Goal: Transaction & Acquisition: Purchase product/service

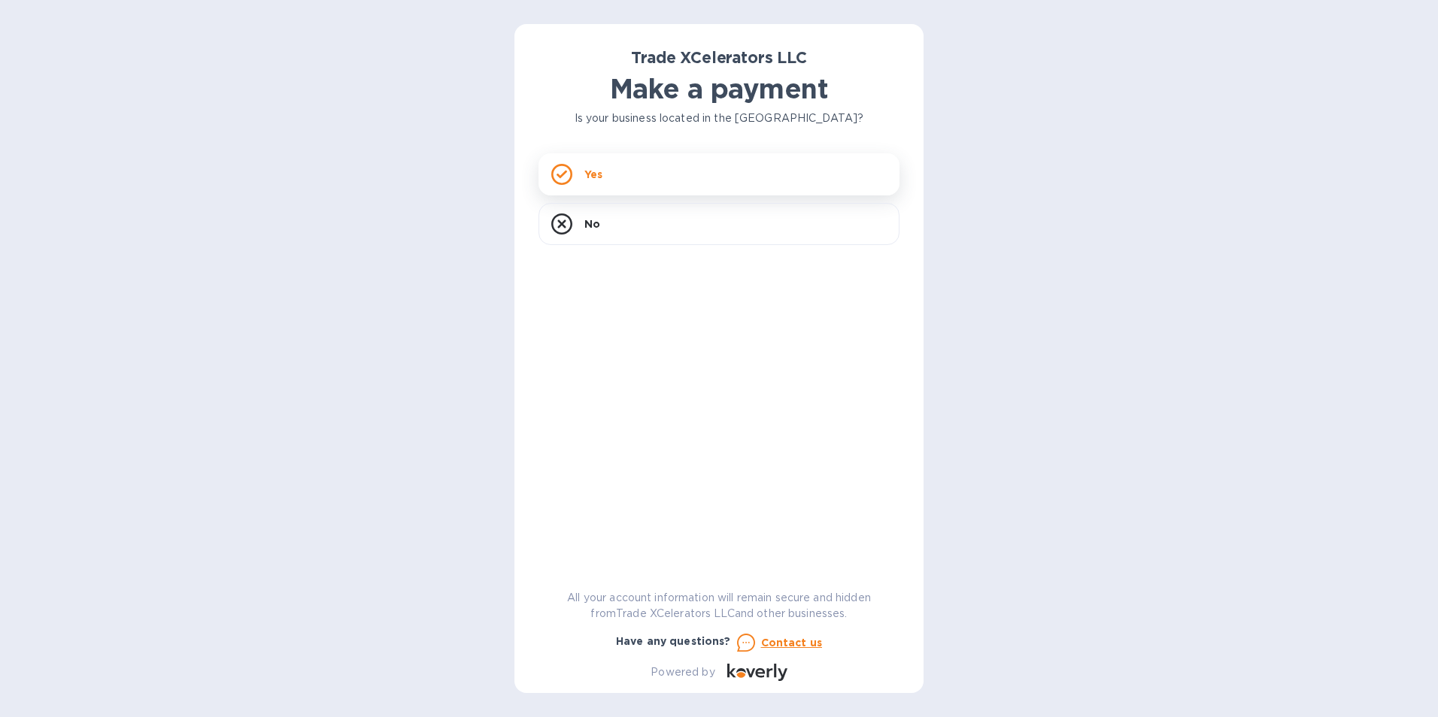
click at [729, 173] on div "Yes" at bounding box center [718, 174] width 361 height 42
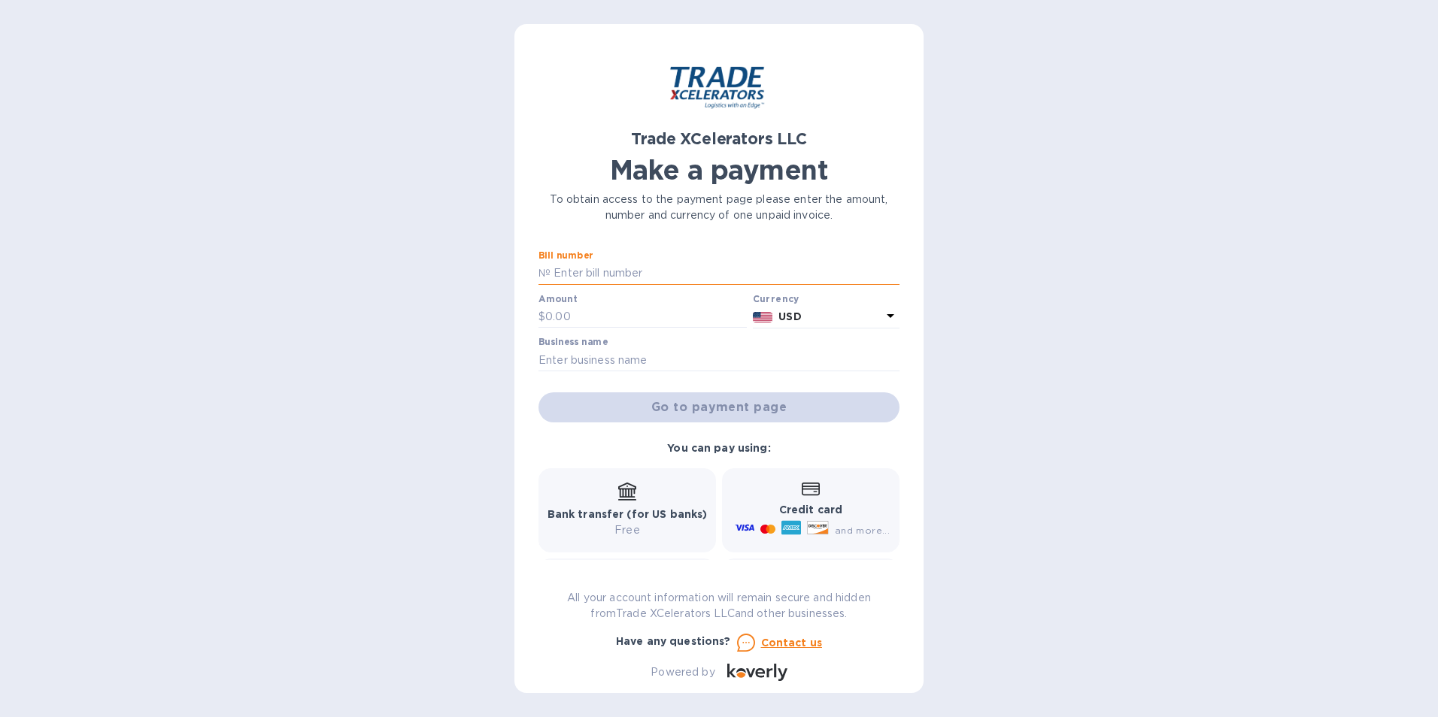
click at [603, 274] on input "text" at bounding box center [724, 273] width 349 height 23
paste input "ONEY COKF05122500"
type input "ONEY COKF05122500"
click at [605, 316] on input "text" at bounding box center [646, 317] width 202 height 23
type input "535"
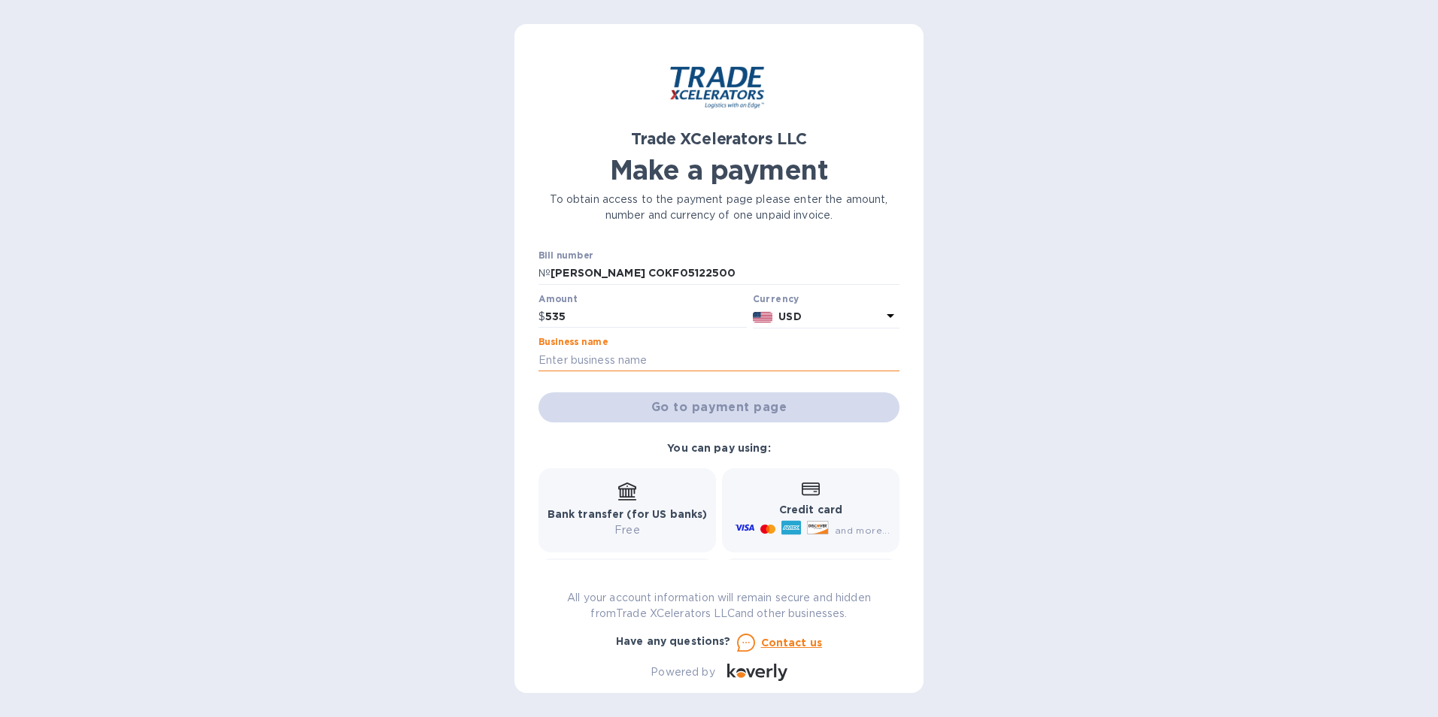
click at [599, 364] on input "text" at bounding box center [718, 360] width 361 height 23
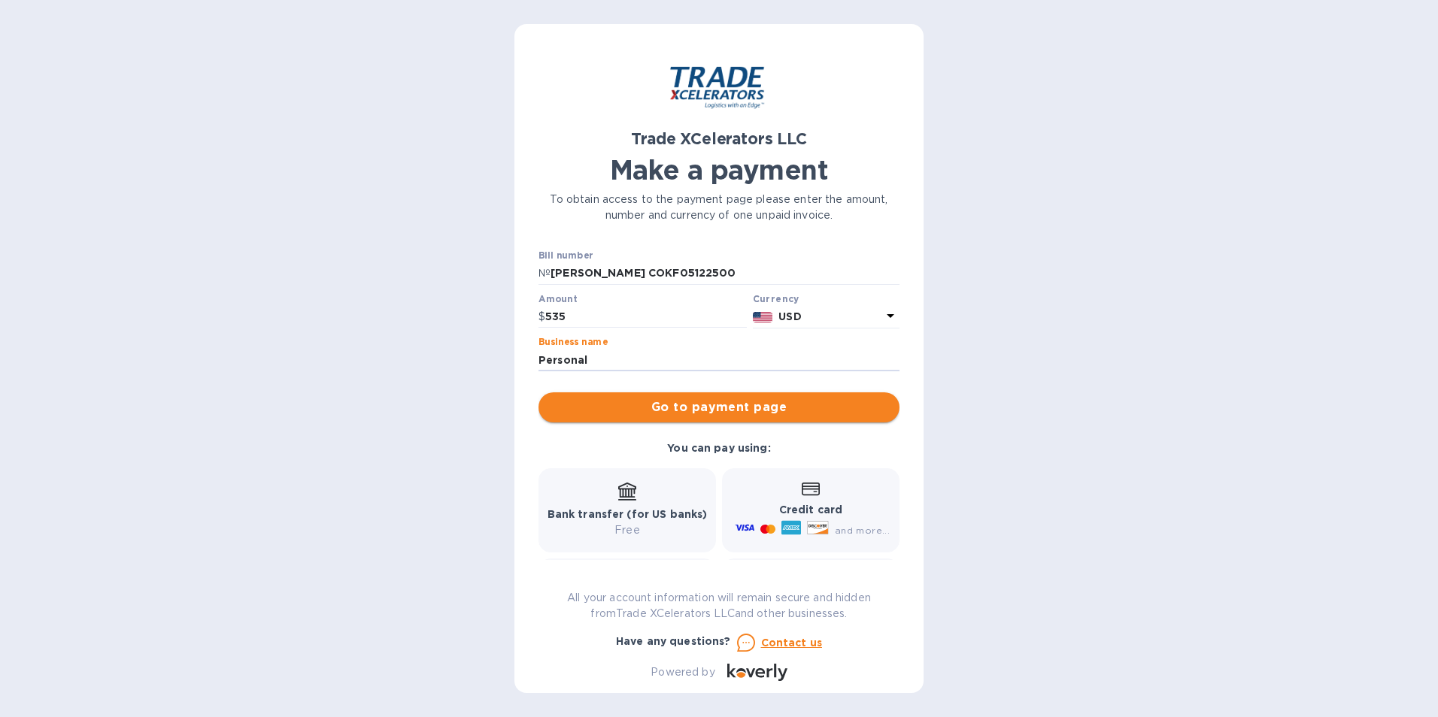
type input "Personal"
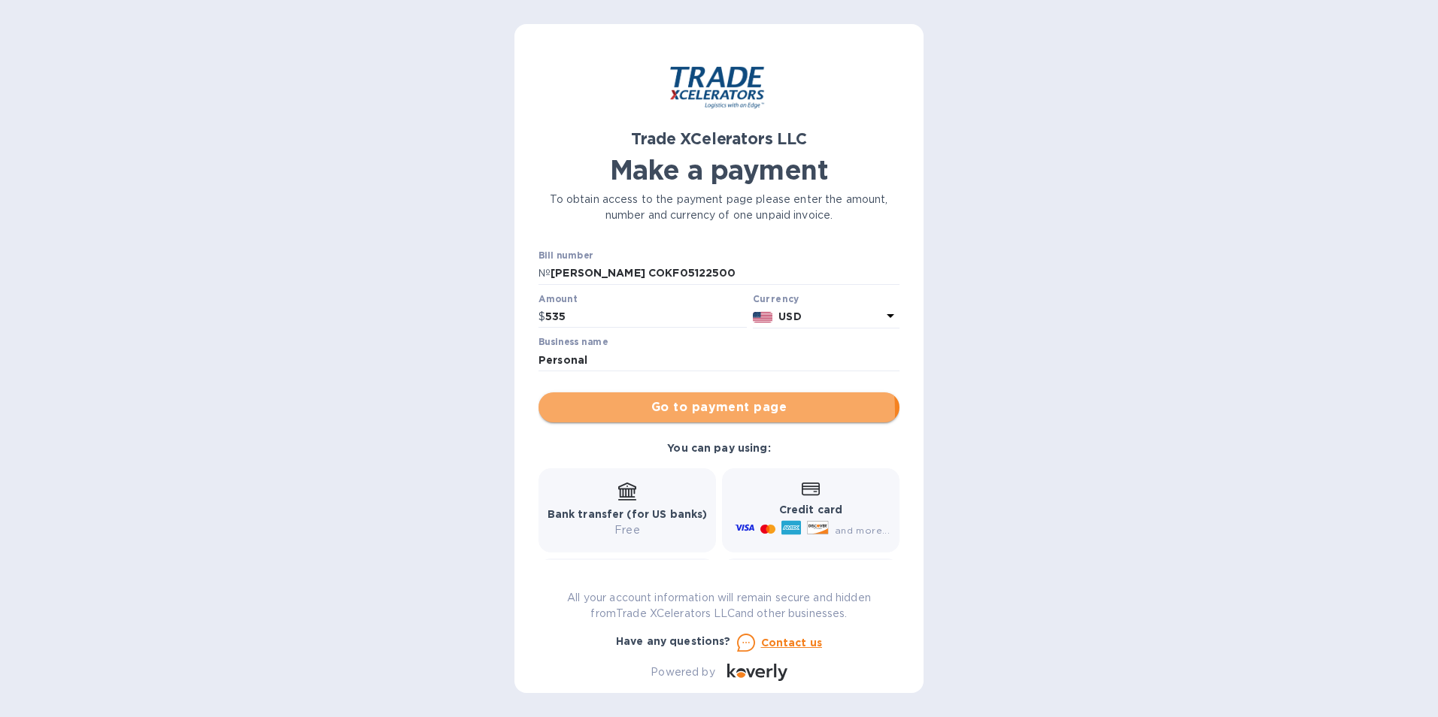
click at [701, 411] on span "Go to payment page" at bounding box center [718, 408] width 337 height 18
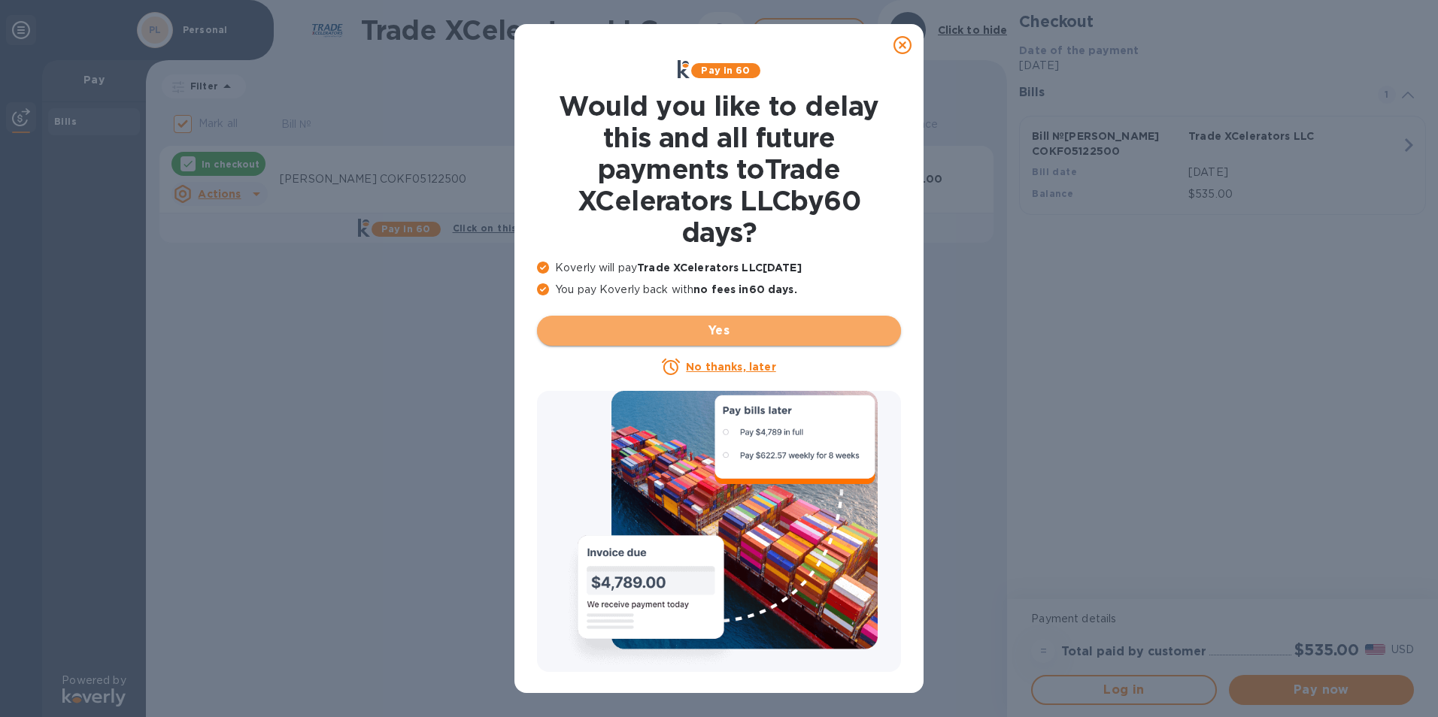
click at [702, 326] on span "Yes" at bounding box center [719, 331] width 340 height 18
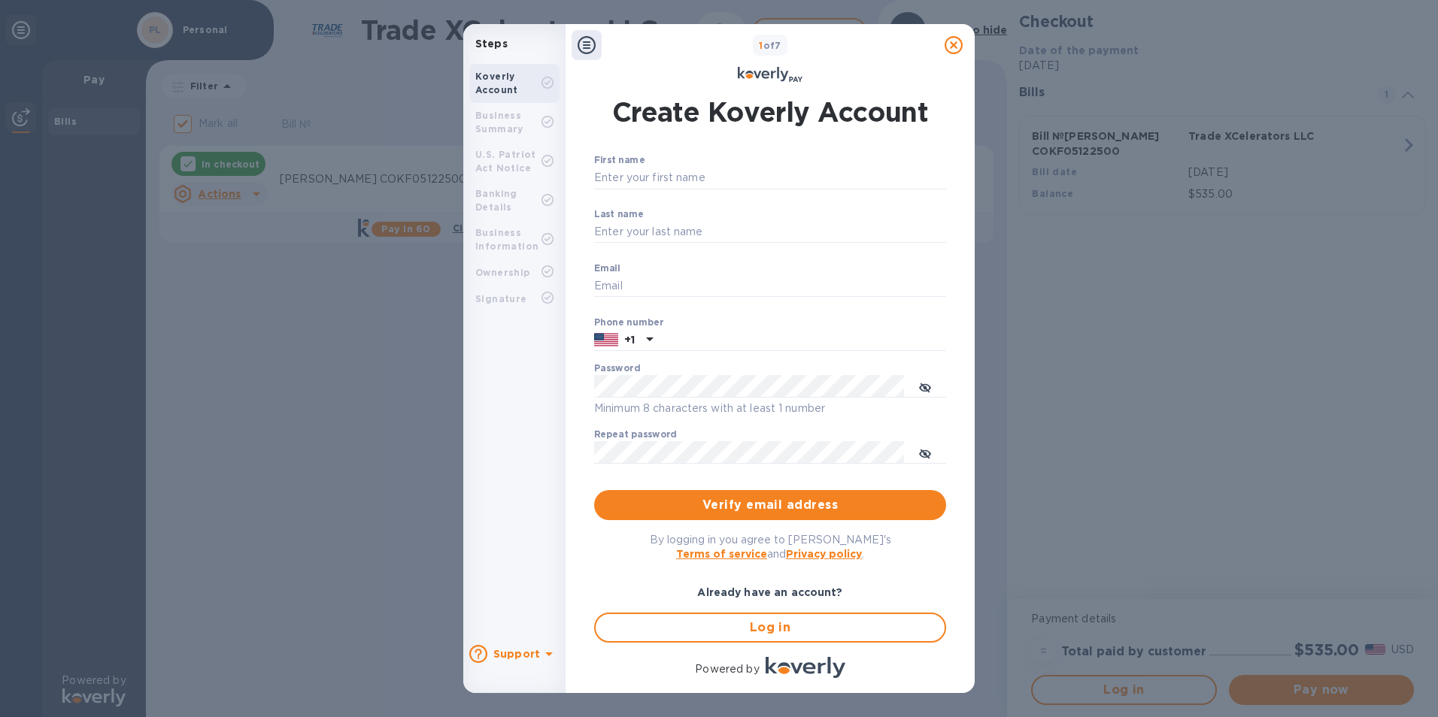
click at [759, 163] on div "First name ​" at bounding box center [770, 182] width 352 height 54
click at [725, 177] on input "First name" at bounding box center [770, 178] width 352 height 23
type input "Robin"
type input "RAJU ABRAHAM"
type input "robinraju717@yahoo.com"
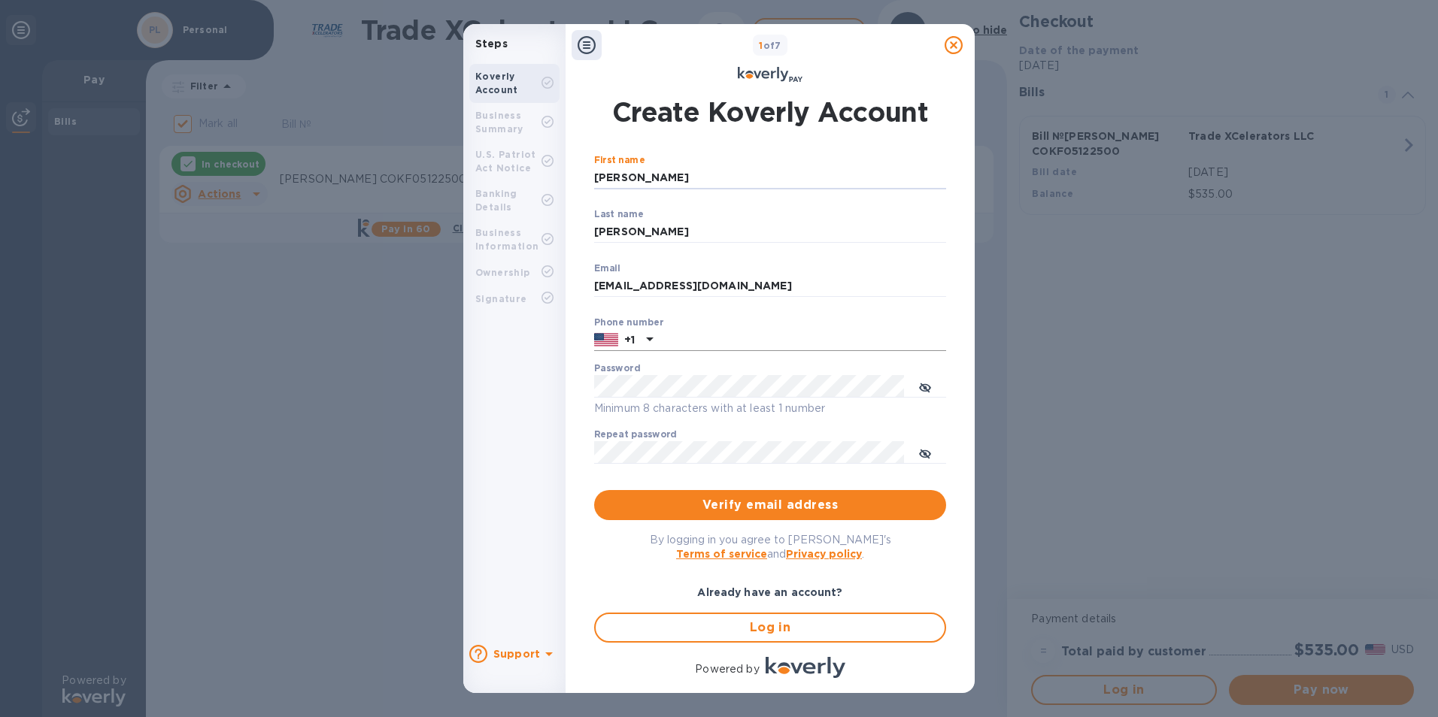
click at [670, 340] on input "text" at bounding box center [802, 340] width 287 height 23
type input "8609877585"
click at [917, 453] on button "toggle password visibility" at bounding box center [925, 453] width 30 height 30
click at [808, 502] on span "Verify email address" at bounding box center [770, 505] width 328 height 18
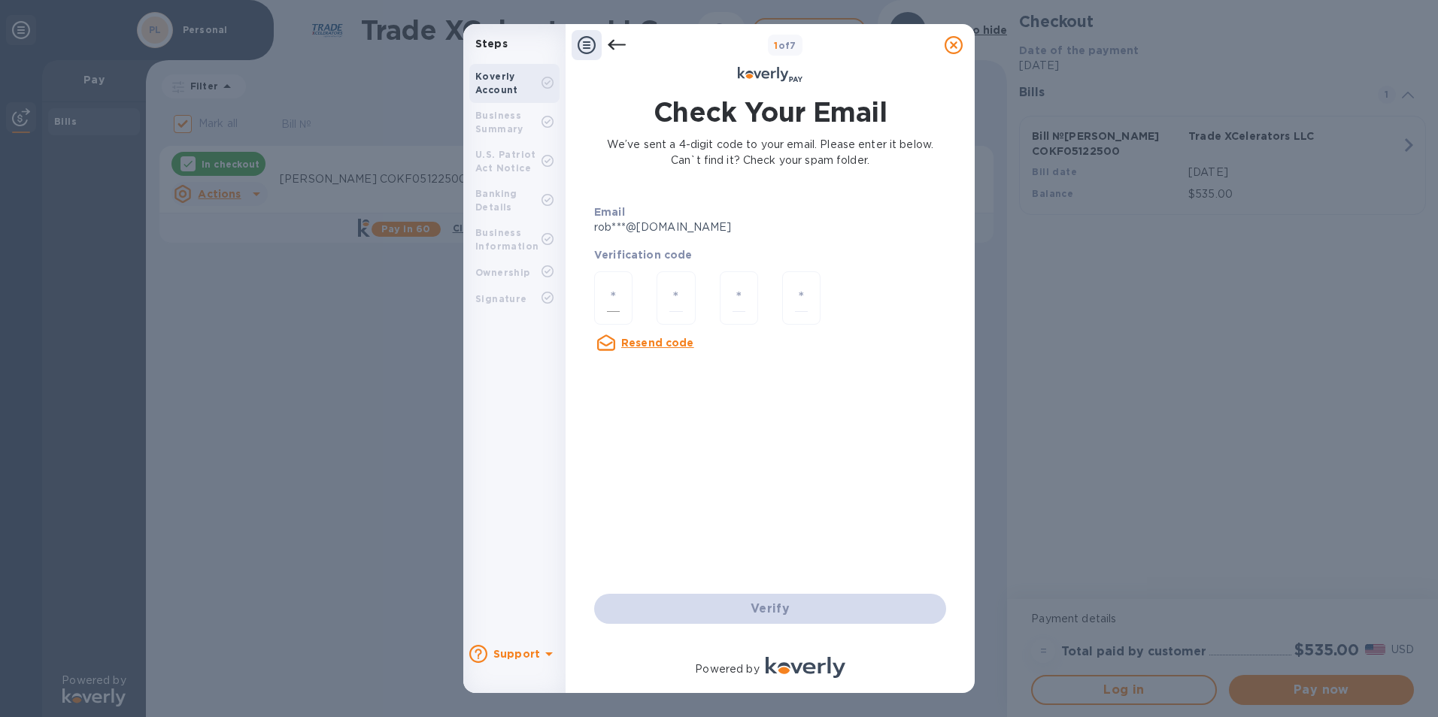
click at [602, 299] on div at bounding box center [613, 297] width 38 height 53
type input "3"
type input "2"
type input "4"
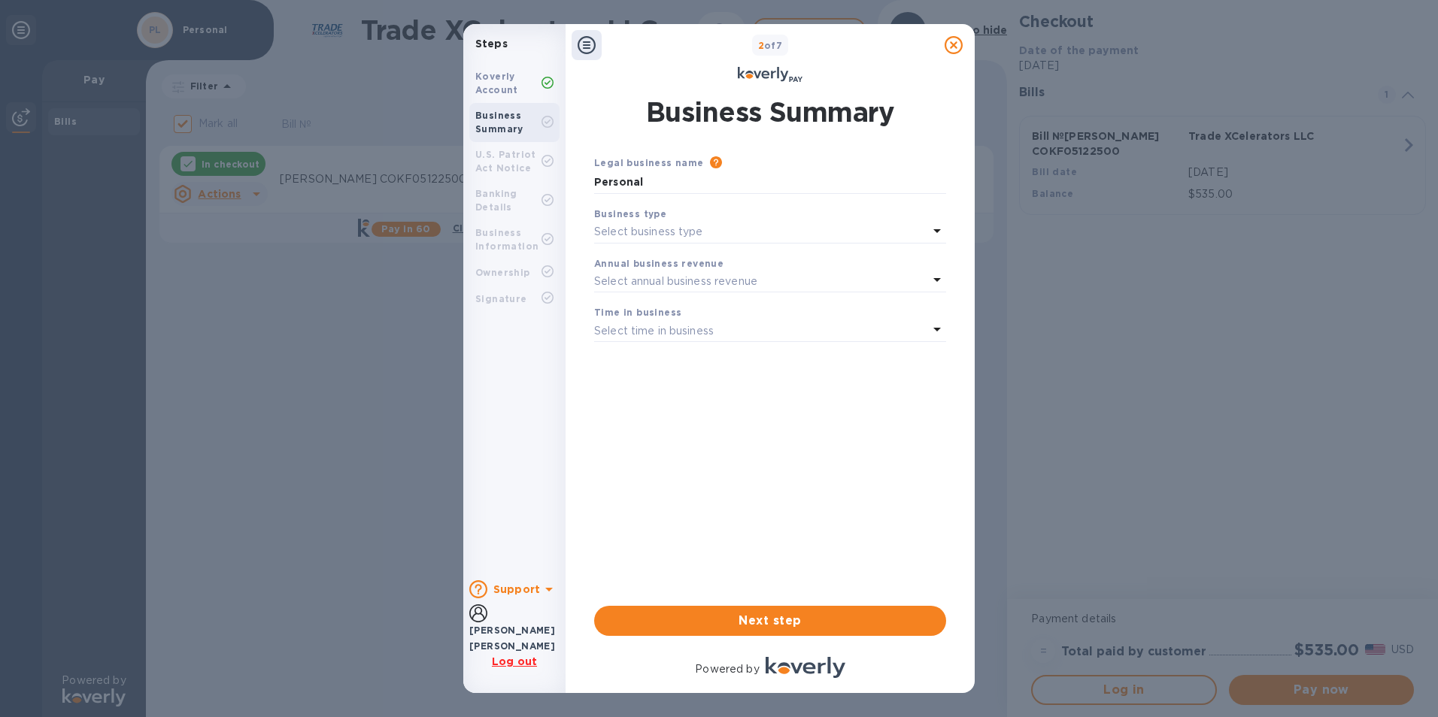
click at [723, 225] on div "Select business type" at bounding box center [761, 232] width 334 height 21
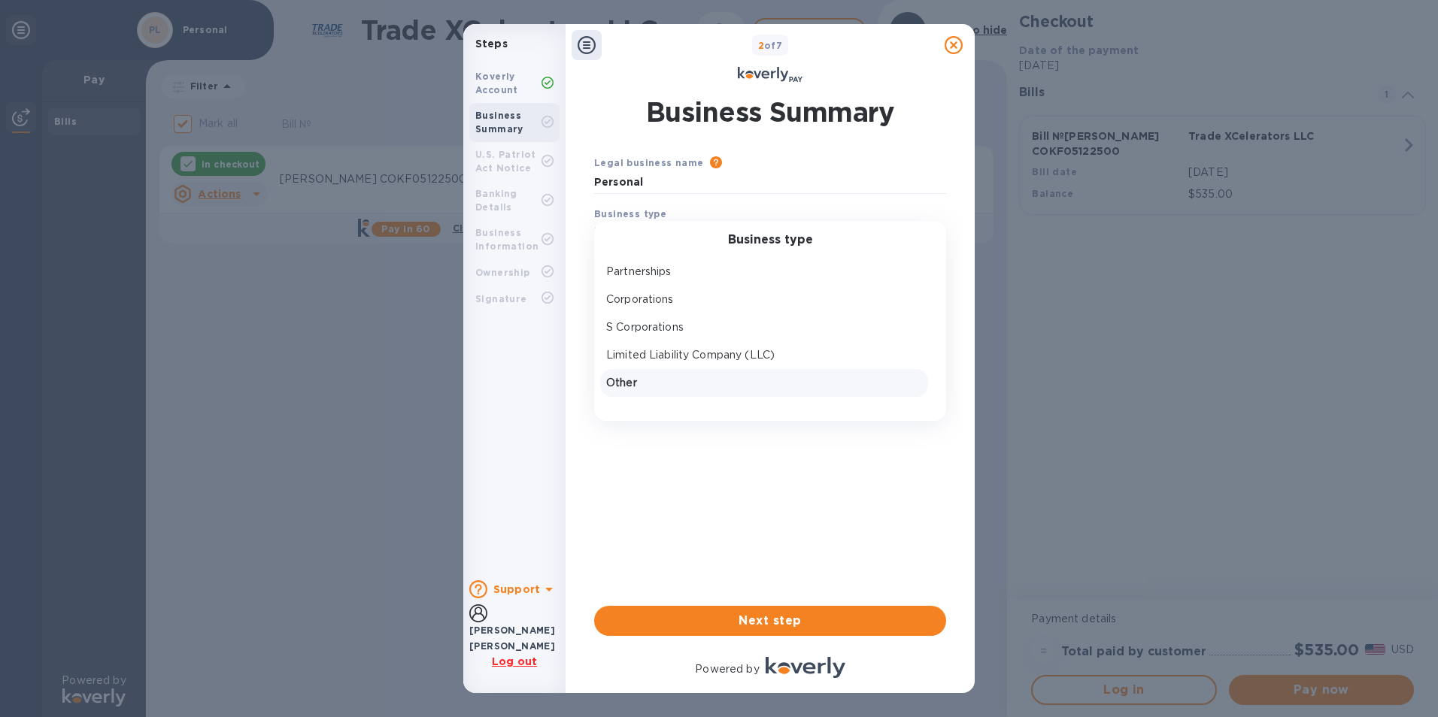
click at [665, 382] on p "Other" at bounding box center [764, 383] width 316 height 16
click at [688, 282] on input "text" at bounding box center [770, 279] width 352 height 23
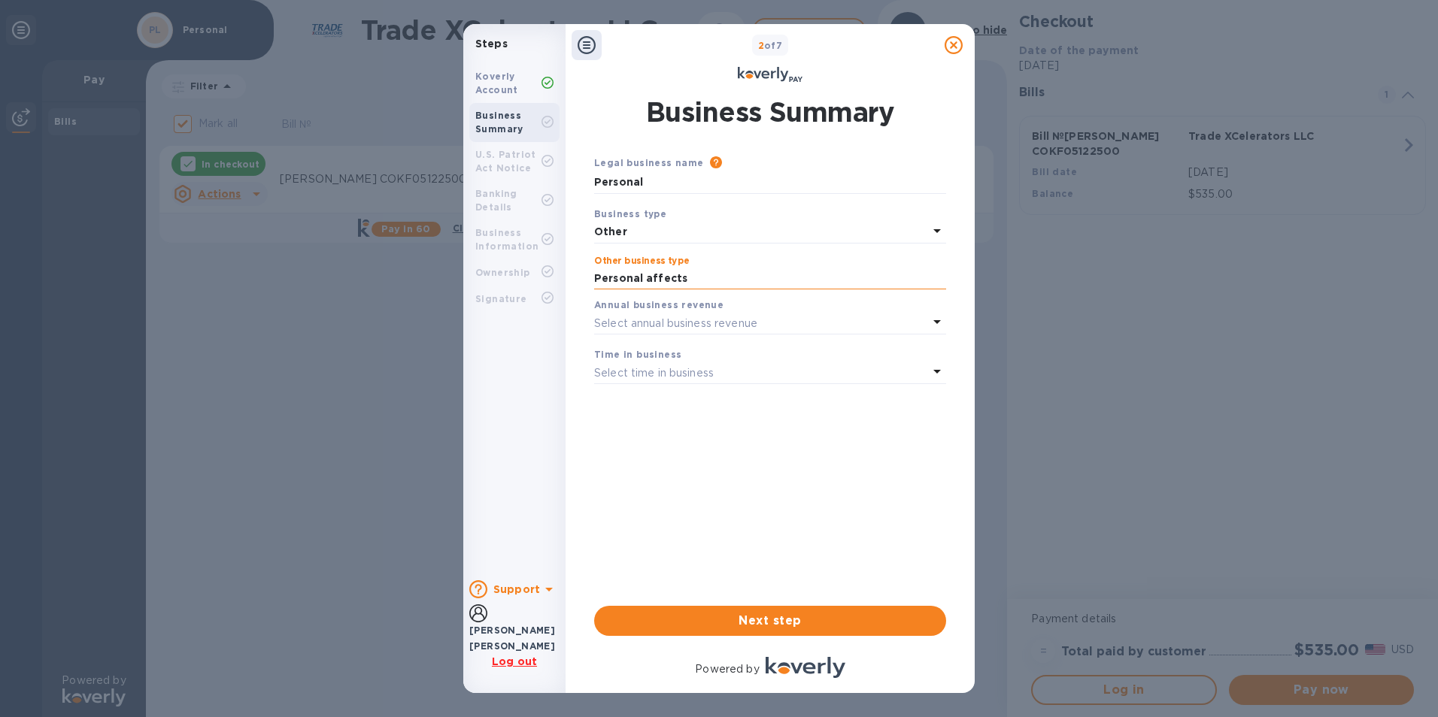
type input "Personal affects"
click at [780, 612] on span "Next step" at bounding box center [770, 621] width 328 height 18
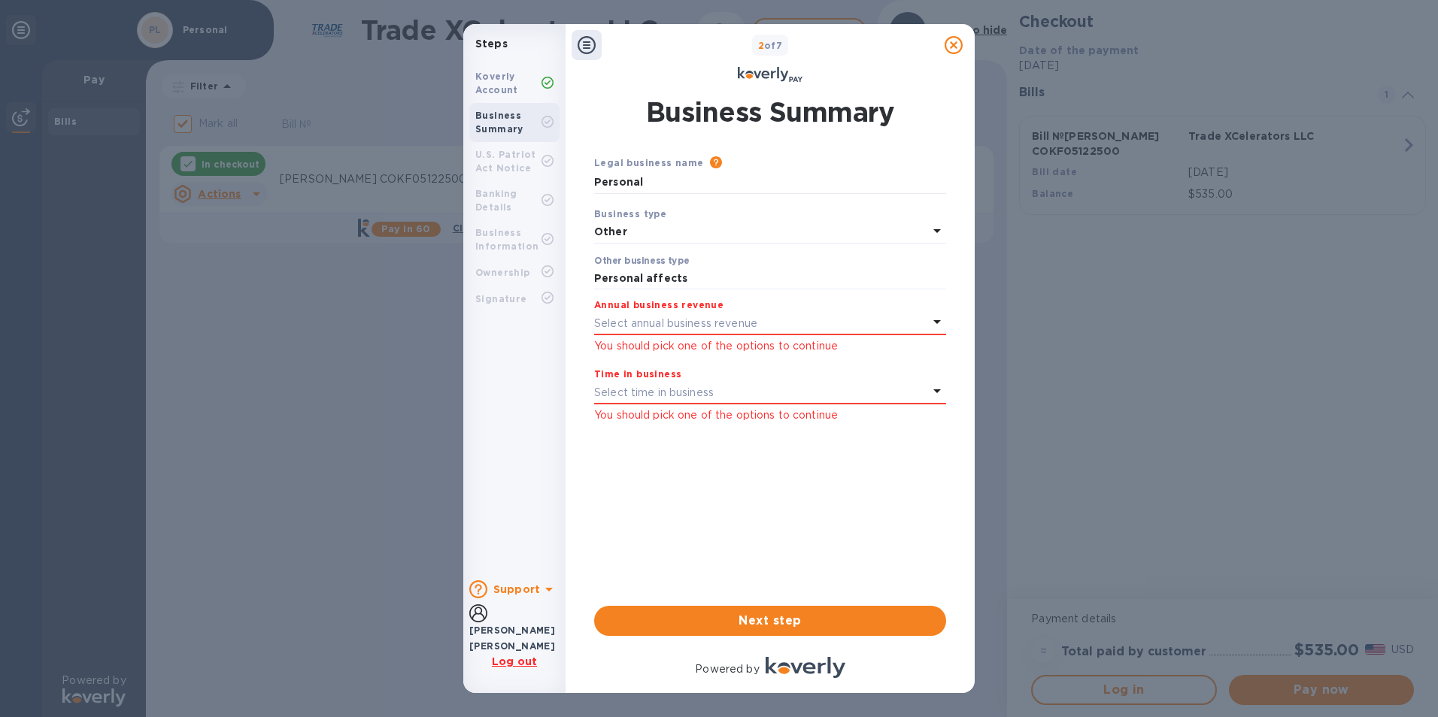
click at [720, 327] on p "Select annual business revenue" at bounding box center [675, 324] width 163 height 16
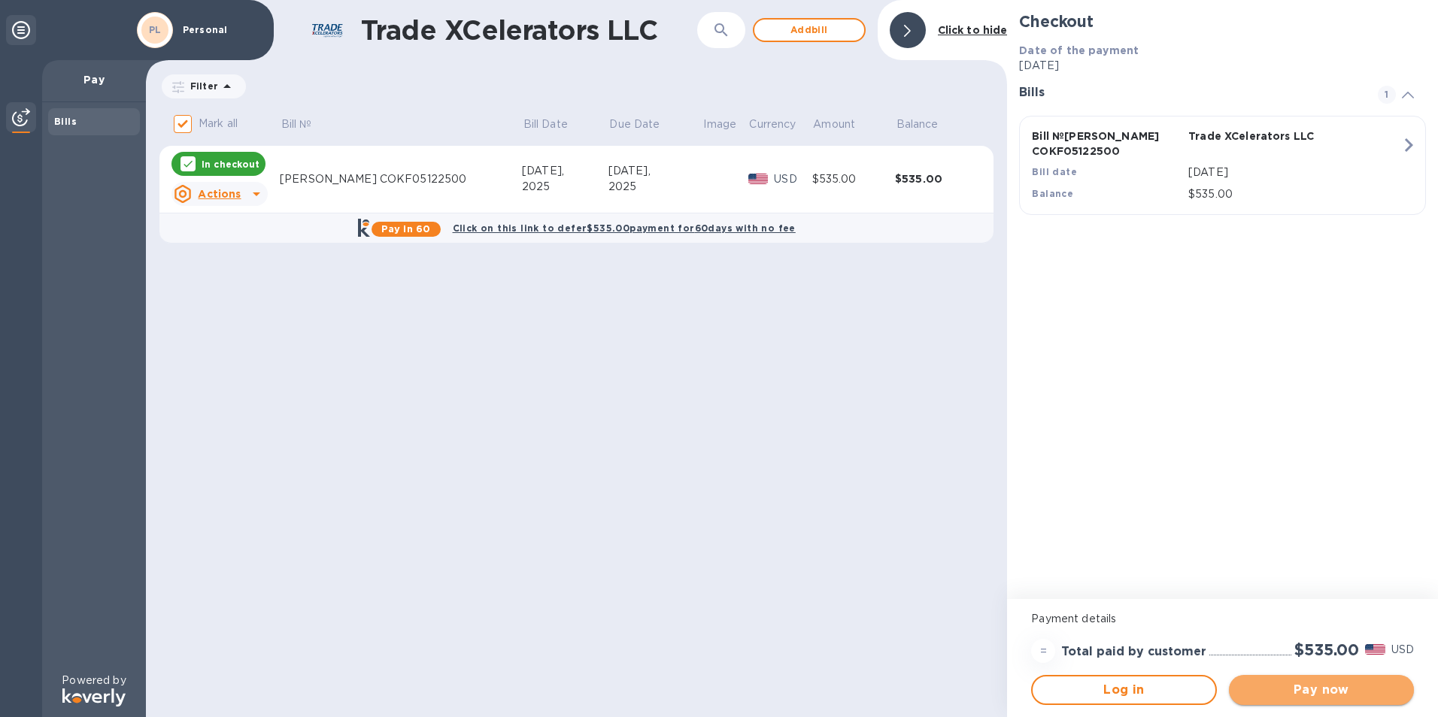
click at [1365, 686] on span "Pay now" at bounding box center [1321, 690] width 161 height 18
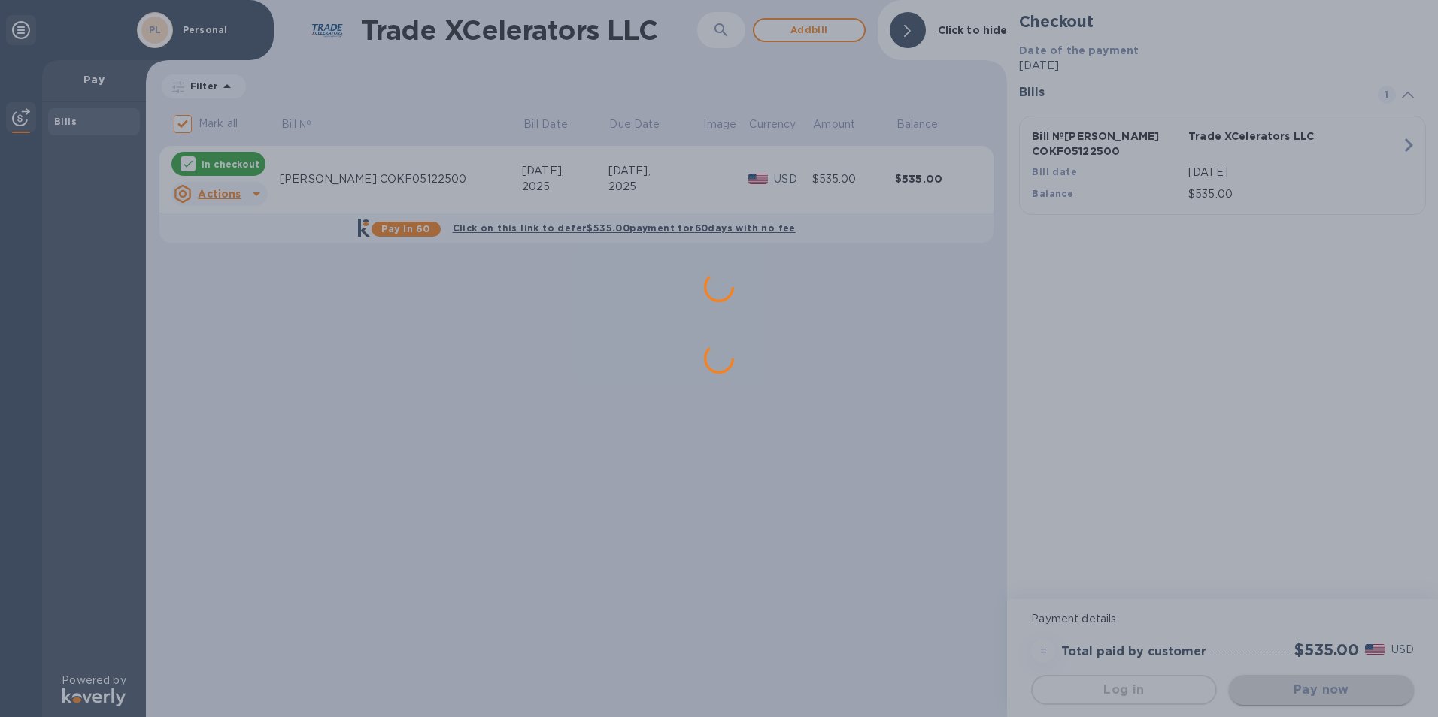
scroll to position [0, 0]
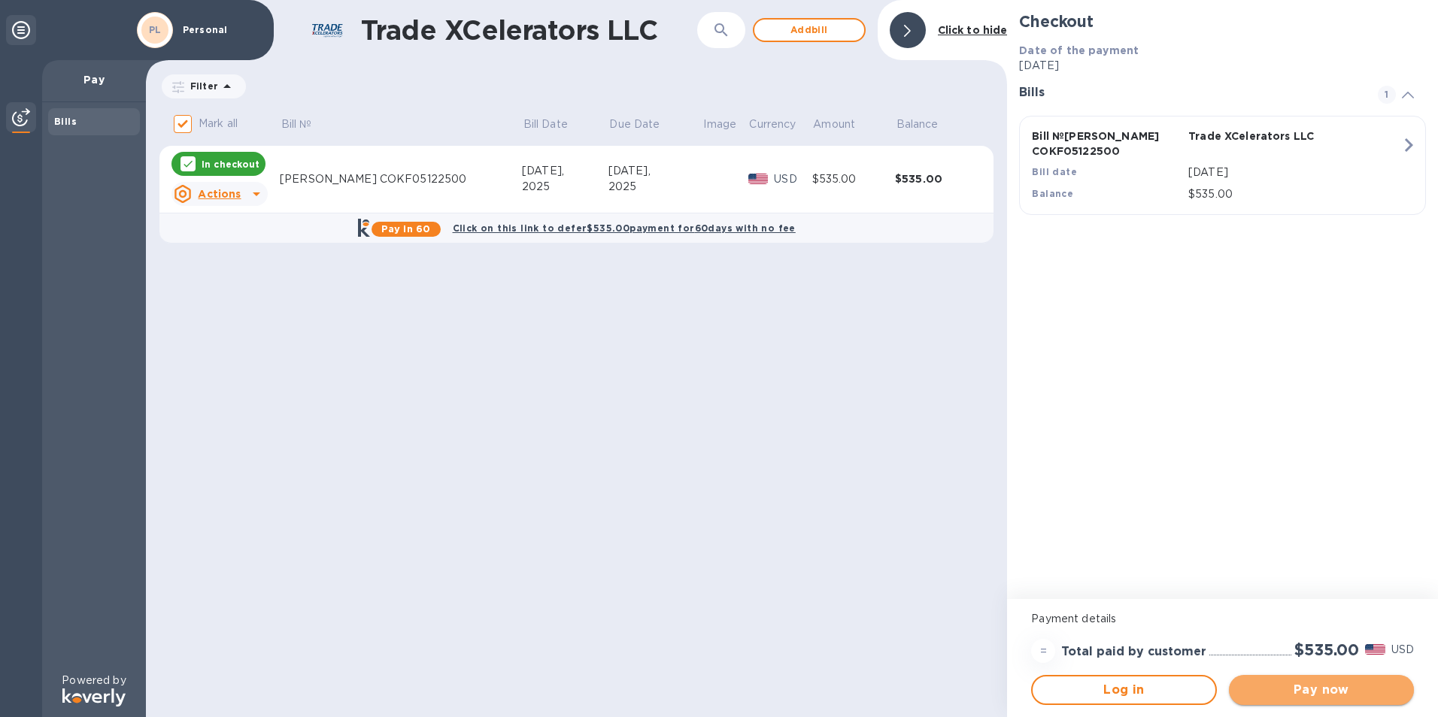
click at [1342, 703] on button "Pay now" at bounding box center [1321, 690] width 185 height 30
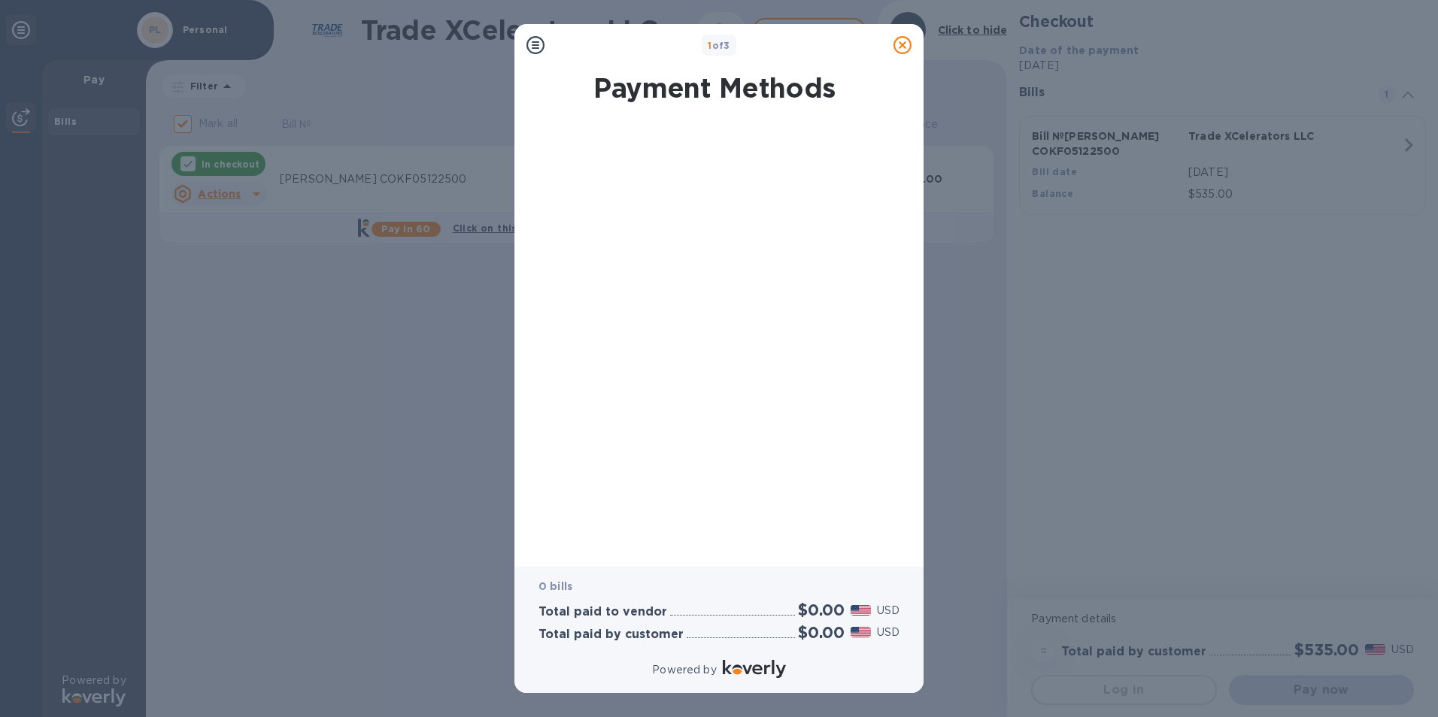
click at [726, 41] on b "1 of 3" at bounding box center [719, 45] width 23 height 11
click at [527, 47] on icon at bounding box center [535, 45] width 18 height 18
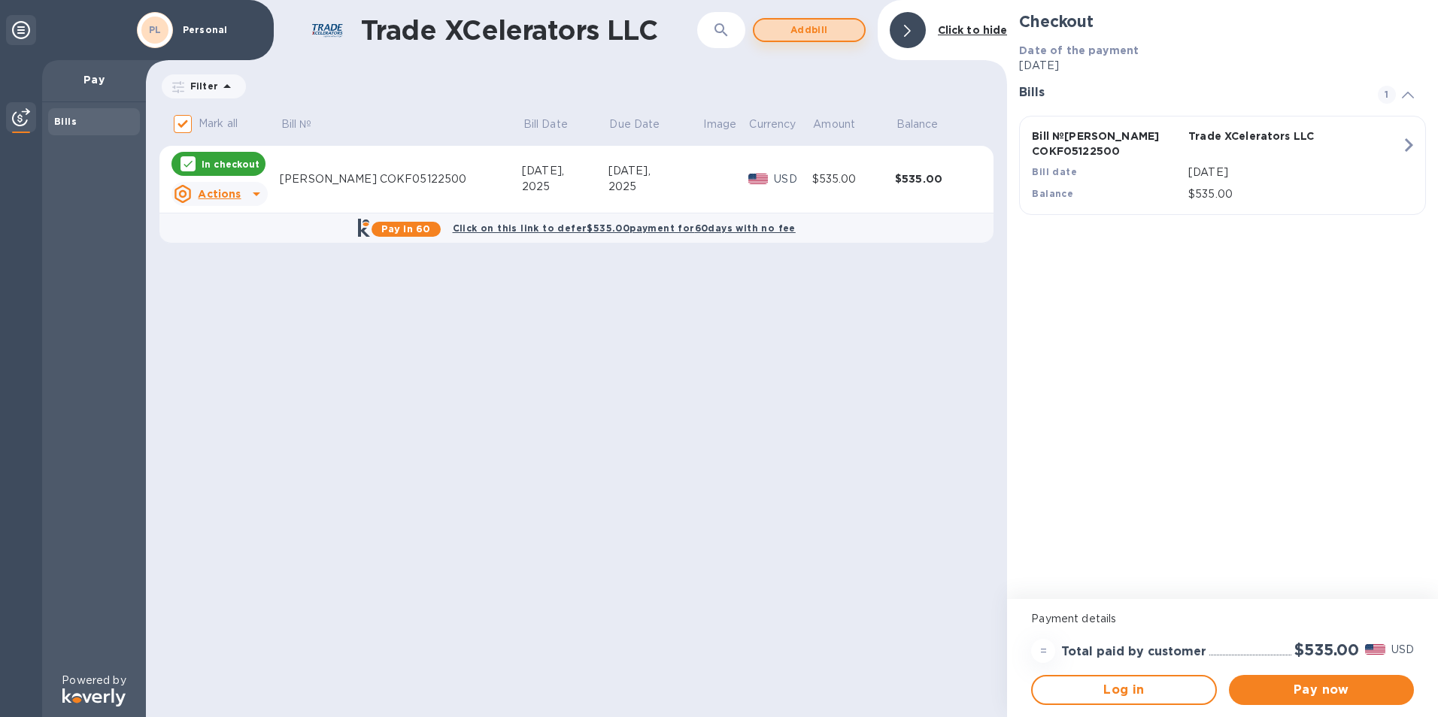
click at [832, 27] on span "Add bill" at bounding box center [809, 30] width 86 height 18
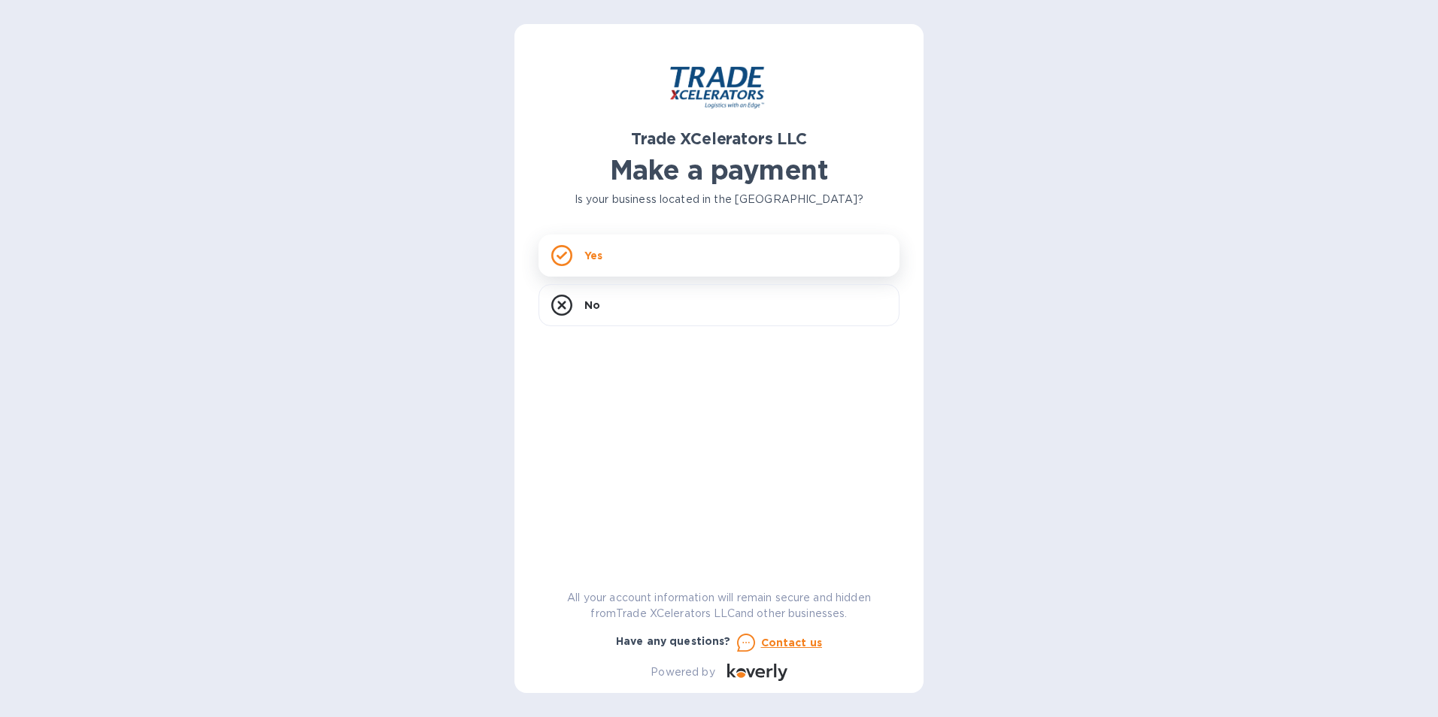
click at [677, 262] on div "Yes" at bounding box center [718, 256] width 361 height 42
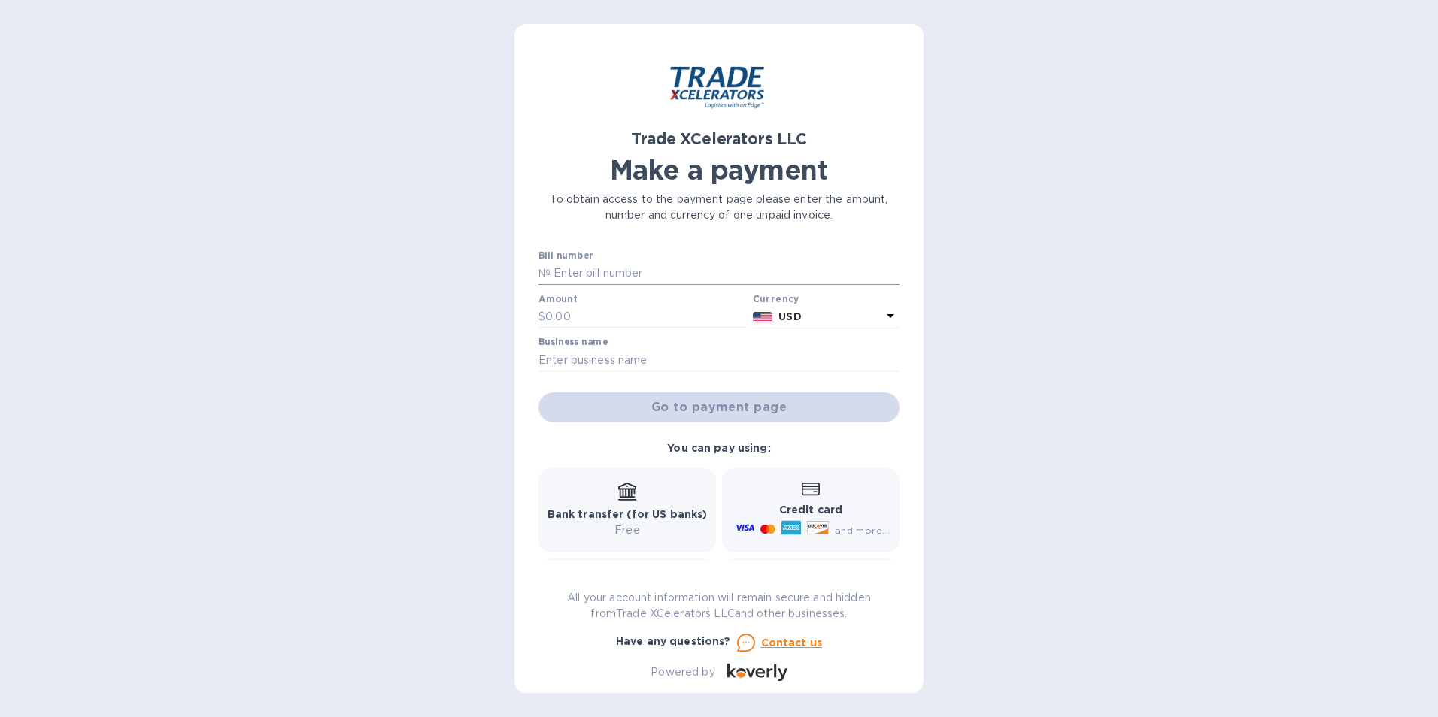
click at [617, 273] on input "text" at bounding box center [724, 273] width 349 height 23
type input "7506596-1"
click at [697, 302] on div "Amount $" at bounding box center [642, 311] width 208 height 35
click at [682, 321] on input "text" at bounding box center [646, 317] width 202 height 23
type input "535"
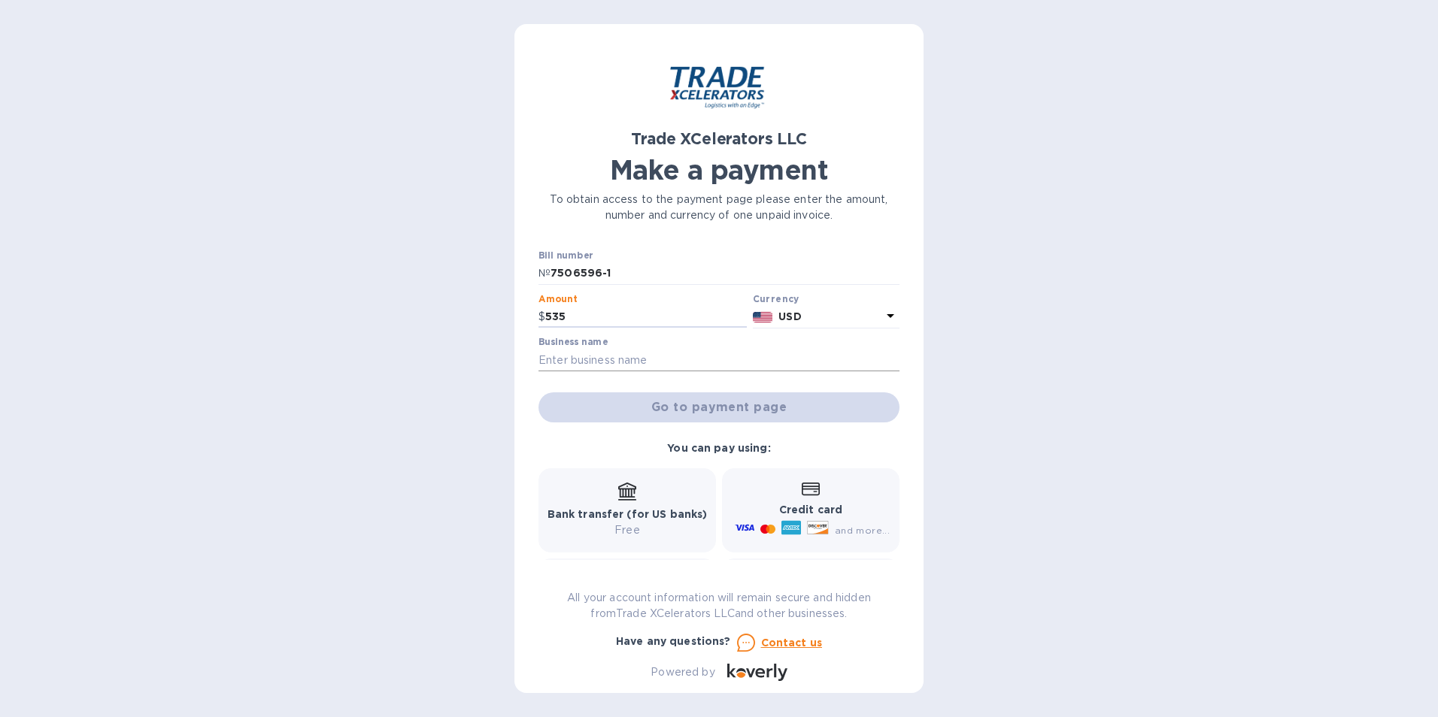
click at [705, 360] on input "text" at bounding box center [718, 360] width 361 height 23
type input "Personal"
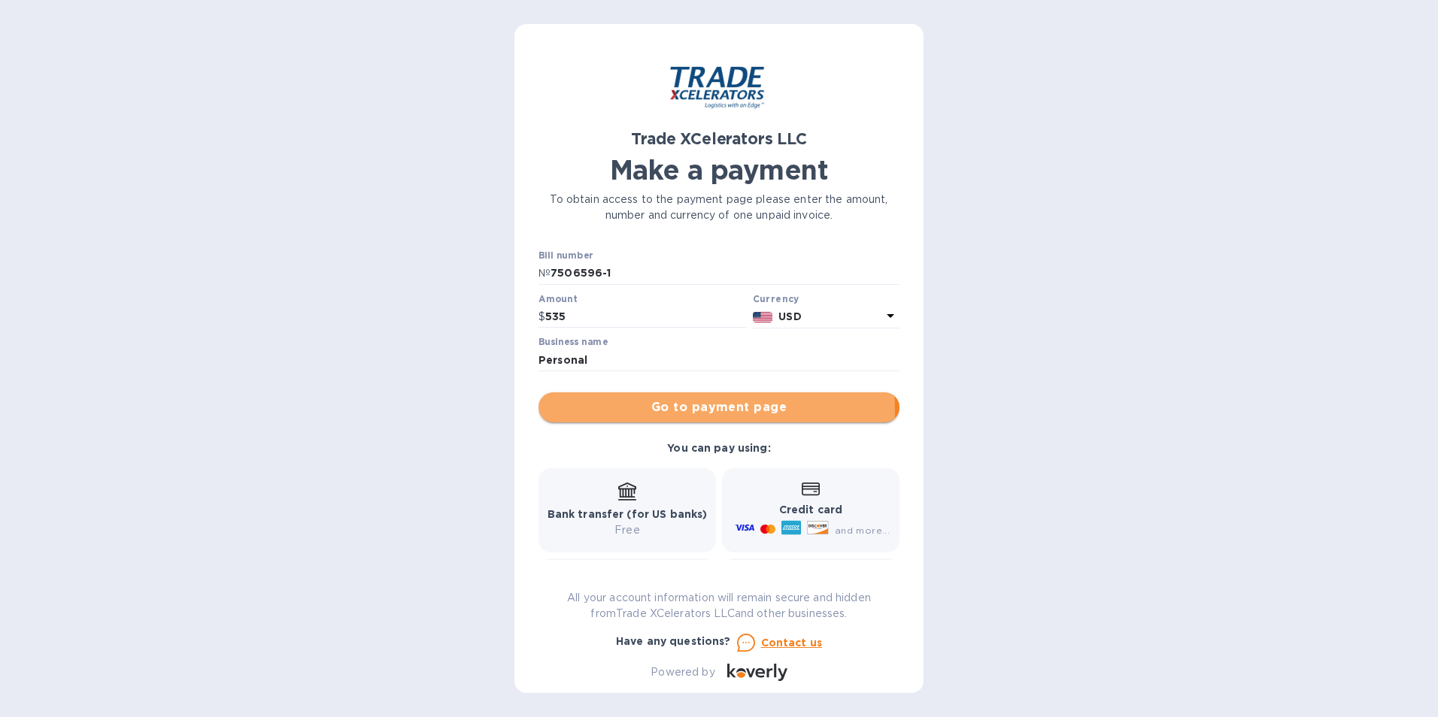
click at [690, 412] on span "Go to payment page" at bounding box center [718, 408] width 337 height 18
